Goal: Check status

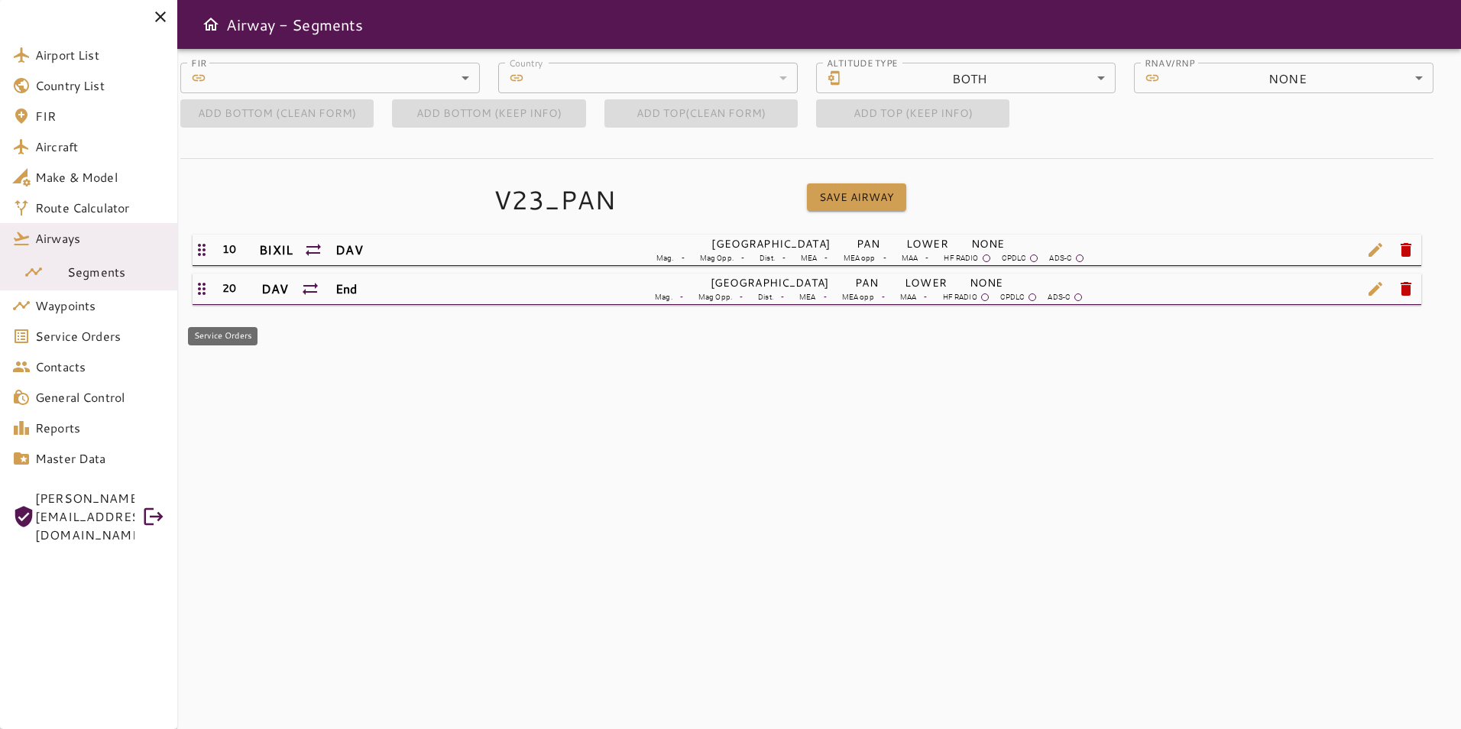
click at [82, 338] on span "Service Orders" at bounding box center [100, 336] width 130 height 18
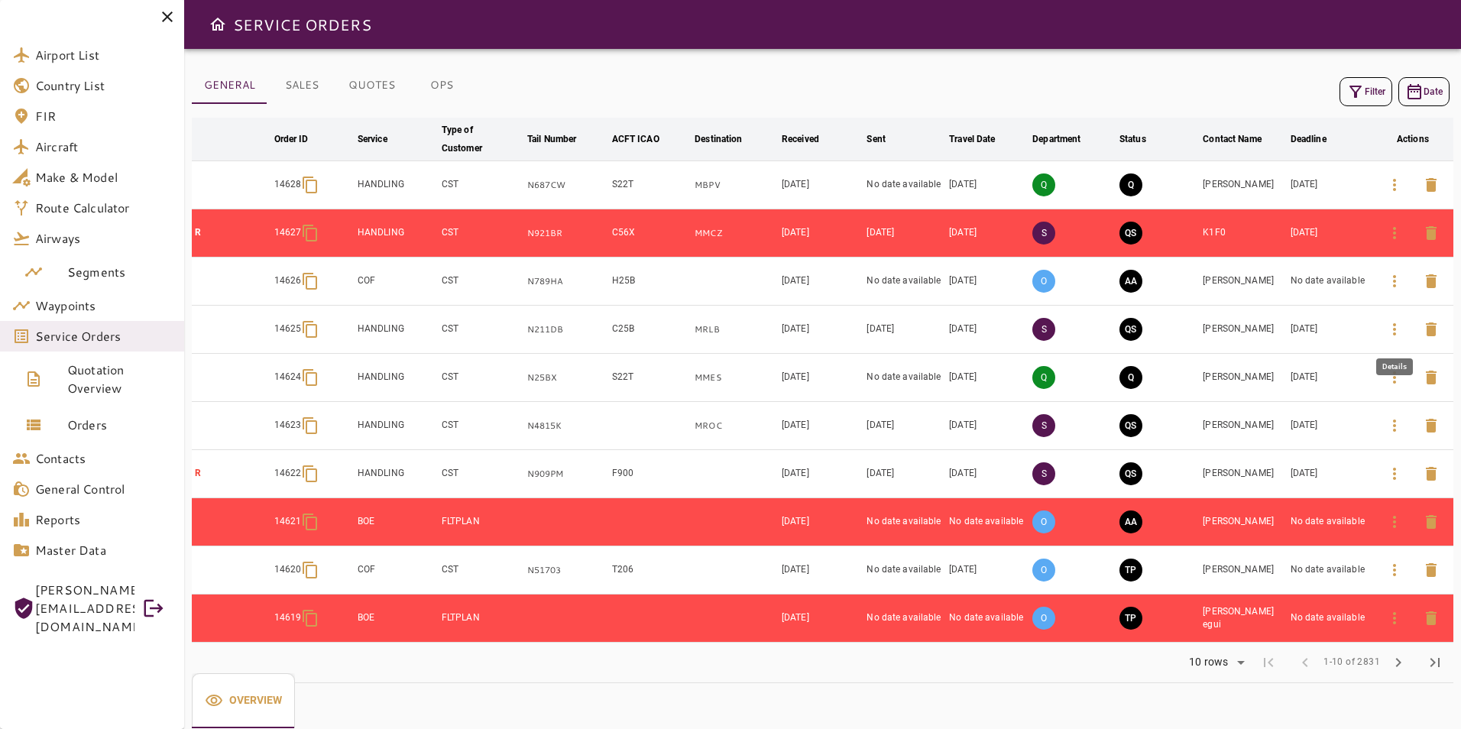
click at [1400, 332] on icon "button" at bounding box center [1394, 329] width 18 height 18
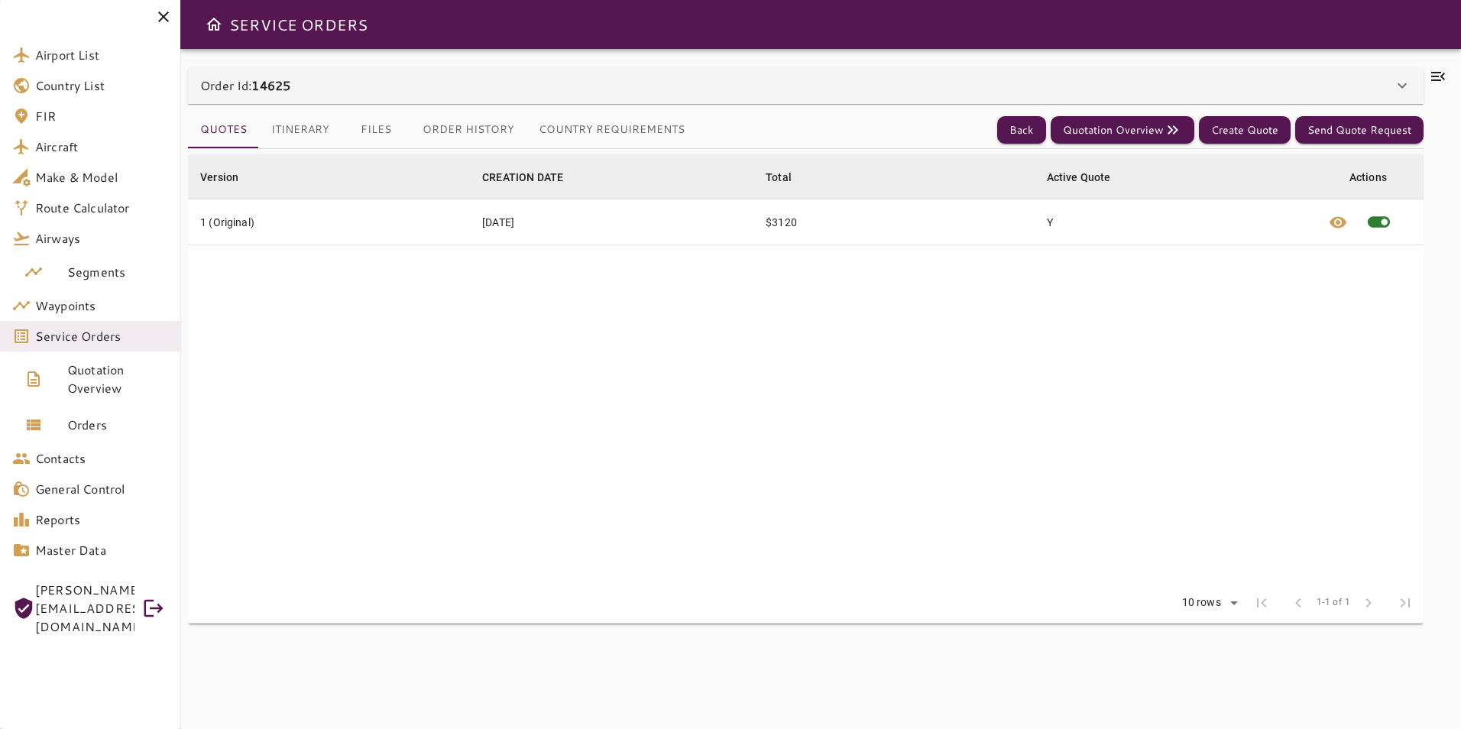
click at [524, 79] on div "Order Id: 14625" at bounding box center [796, 85] width 1193 height 18
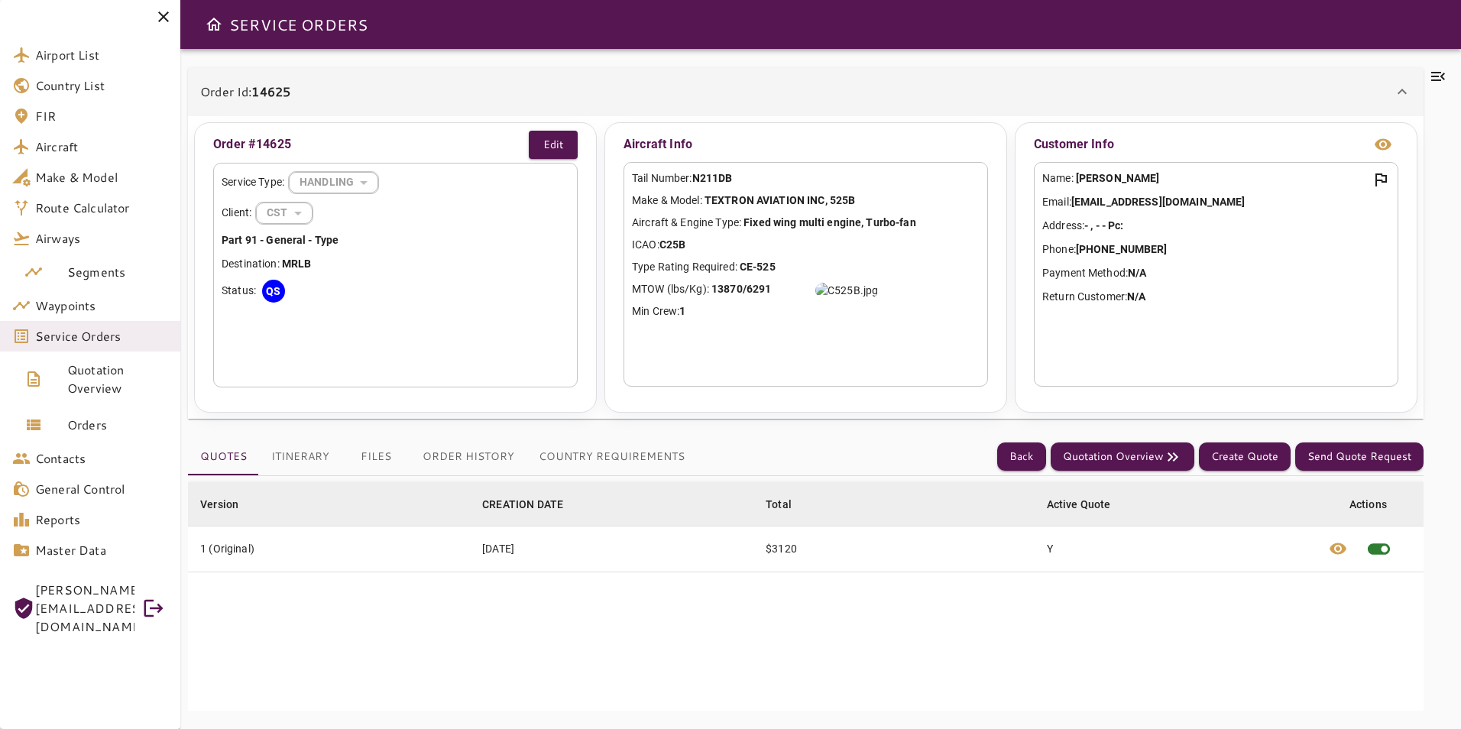
click at [591, 455] on button "Country Requirements" at bounding box center [611, 457] width 170 height 37
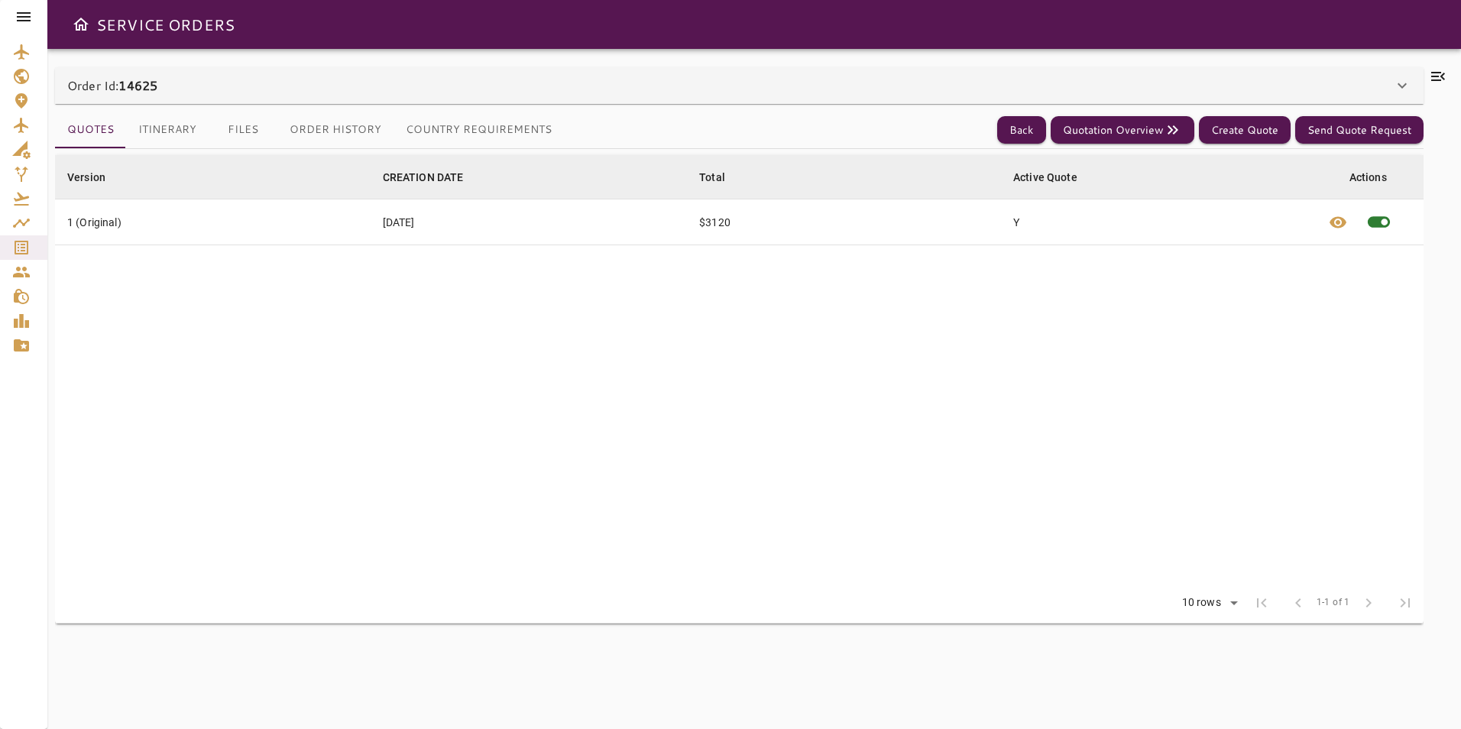
click at [315, 144] on button "Order History" at bounding box center [335, 130] width 116 height 37
